Goal: Task Accomplishment & Management: Use online tool/utility

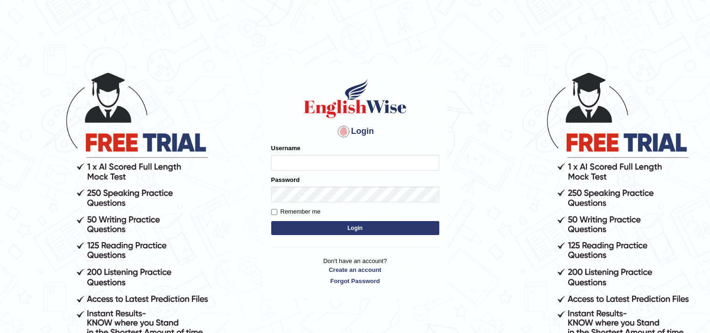
type input "ganchuluun"
click at [271, 212] on input "Remember me" at bounding box center [274, 212] width 6 height 6
checkbox input "true"
click at [292, 225] on button "Login" at bounding box center [355, 228] width 168 height 14
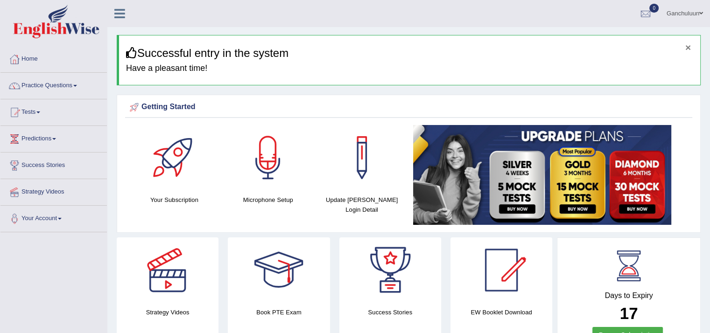
click at [689, 48] on button "×" at bounding box center [688, 47] width 6 height 10
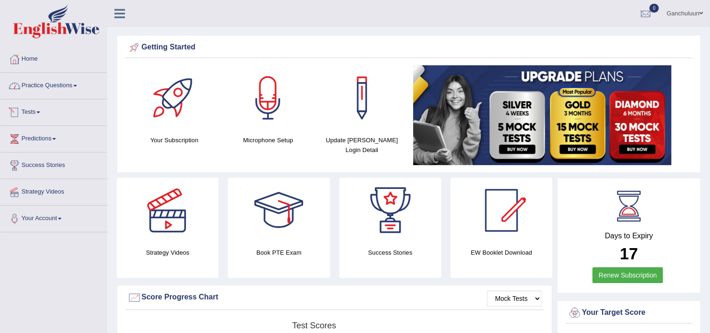
click at [36, 111] on link "Tests" at bounding box center [53, 110] width 106 height 23
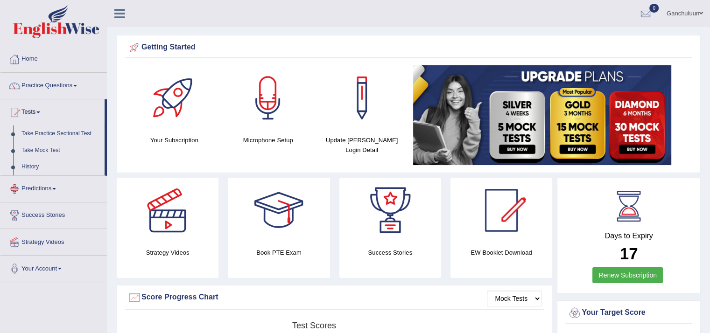
click at [49, 188] on link "Predictions" at bounding box center [53, 187] width 106 height 23
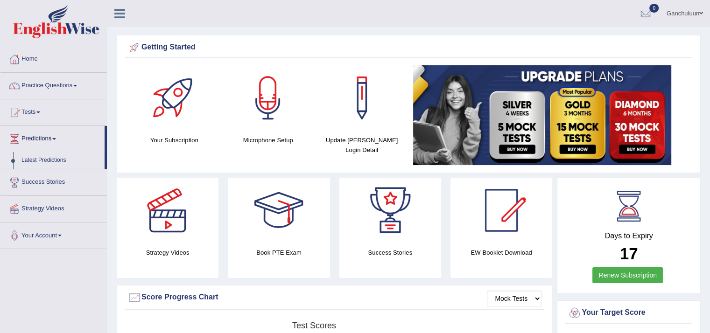
click at [59, 183] on link "Success Stories" at bounding box center [53, 180] width 106 height 23
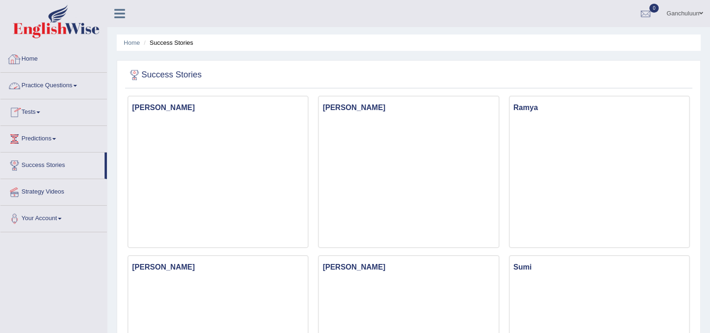
click at [24, 61] on link "Home" at bounding box center [53, 57] width 106 height 23
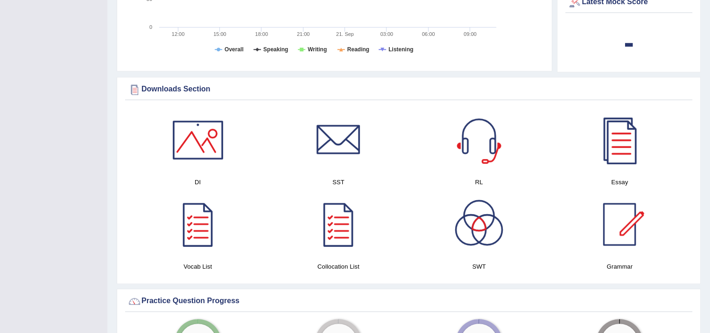
scroll to position [400, 0]
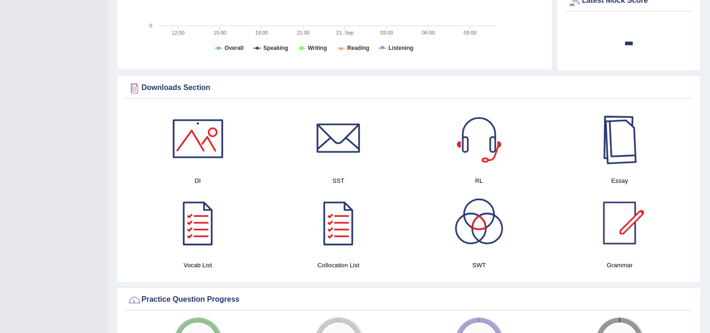
click at [620, 142] on div at bounding box center [618, 138] width 65 height 65
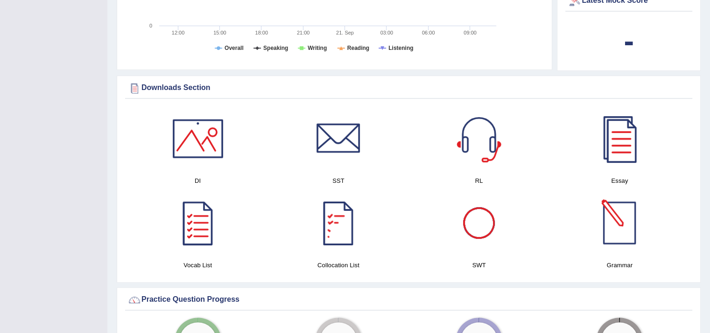
click at [621, 227] on div at bounding box center [618, 222] width 65 height 65
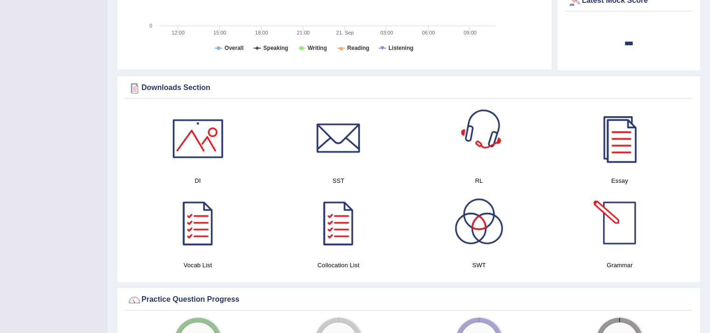
click at [613, 220] on div at bounding box center [618, 222] width 65 height 65
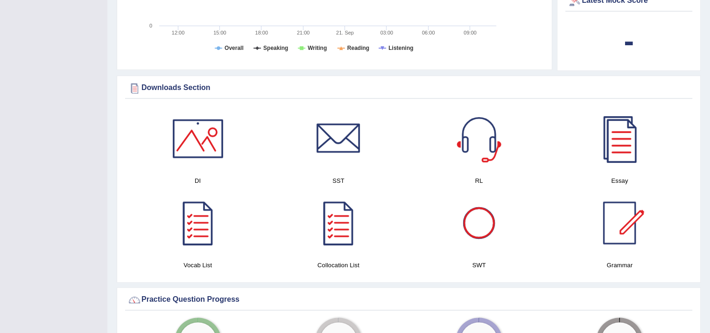
click at [490, 234] on div at bounding box center [478, 222] width 65 height 65
click at [345, 234] on div at bounding box center [338, 222] width 65 height 65
